Goal: Task Accomplishment & Management: Manage account settings

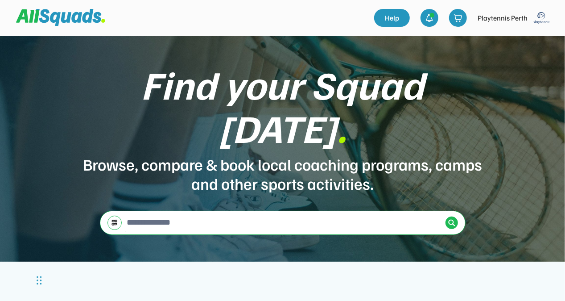
click at [541, 16] on img at bounding box center [542, 18] width 18 height 18
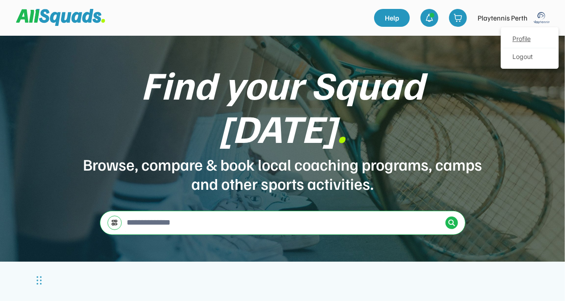
click at [515, 45] on link "Profile" at bounding box center [529, 39] width 53 height 18
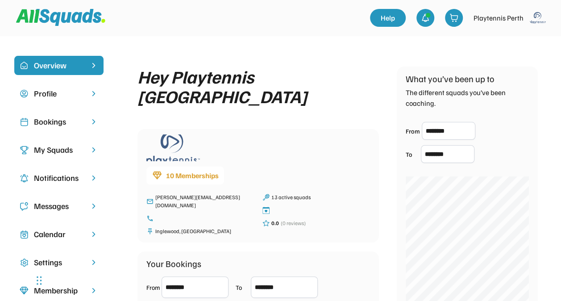
click at [40, 123] on div "Bookings" at bounding box center [59, 121] width 50 height 12
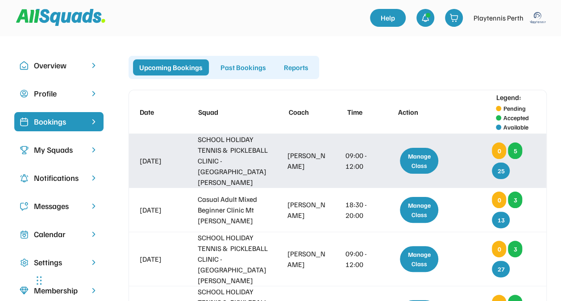
click at [413, 155] on div "Manage Class" at bounding box center [419, 161] width 38 height 26
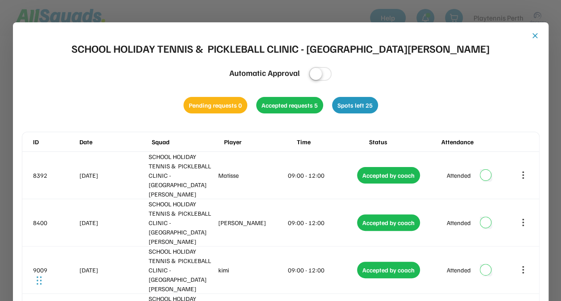
click at [534, 34] on button "close" at bounding box center [534, 35] width 9 height 9
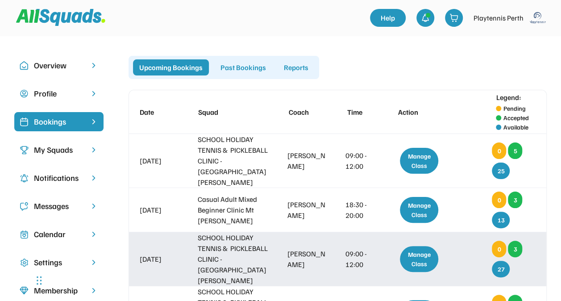
click at [408, 246] on div "Manage Class" at bounding box center [419, 259] width 38 height 26
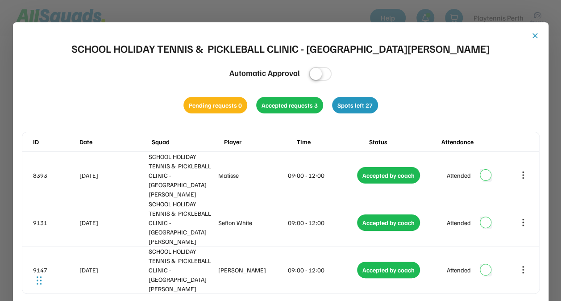
click at [534, 36] on button "close" at bounding box center [534, 35] width 9 height 9
